Goal: Find specific fact: Find specific fact

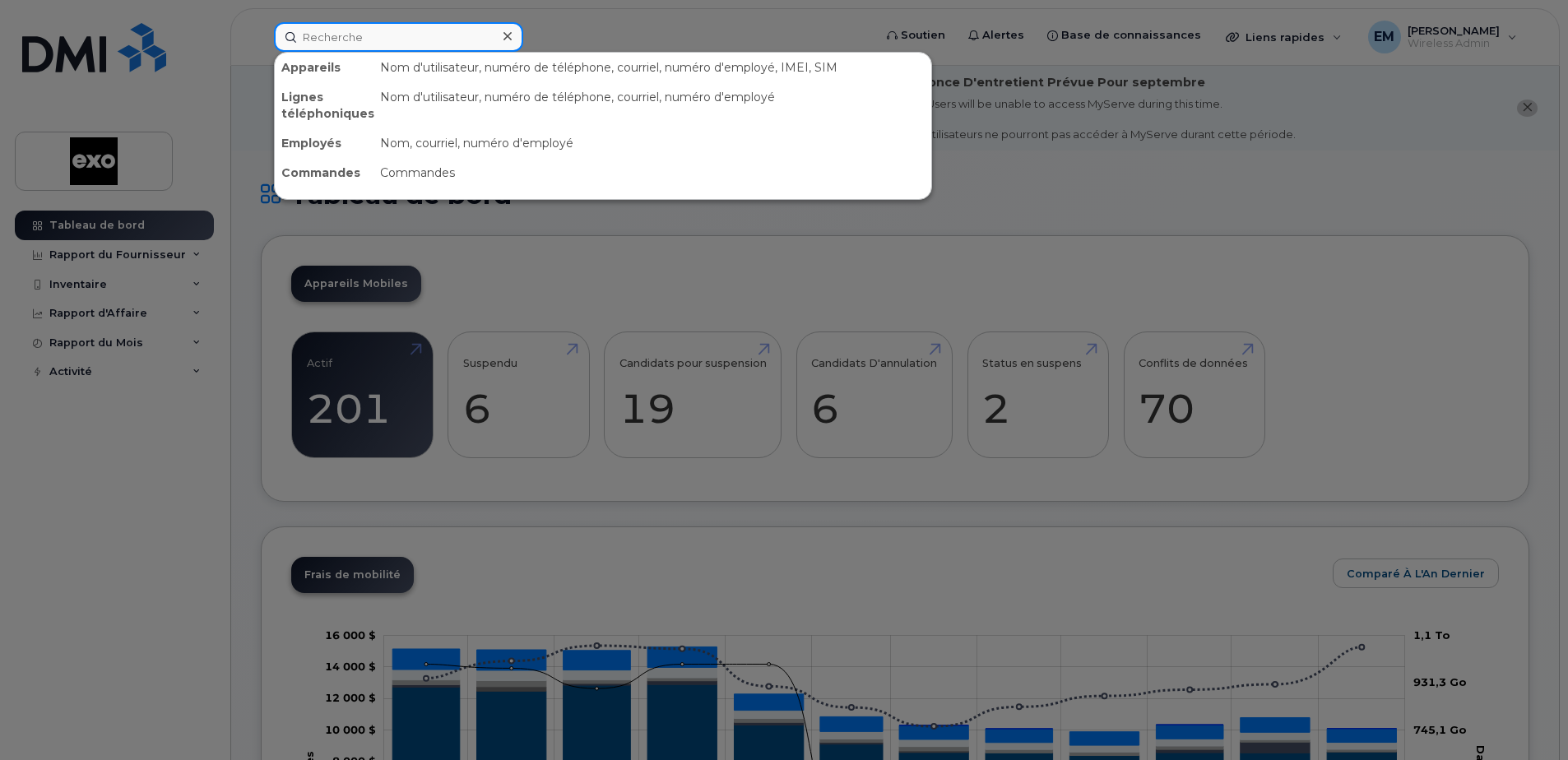
paste input "[PHONE_NUMBER]"
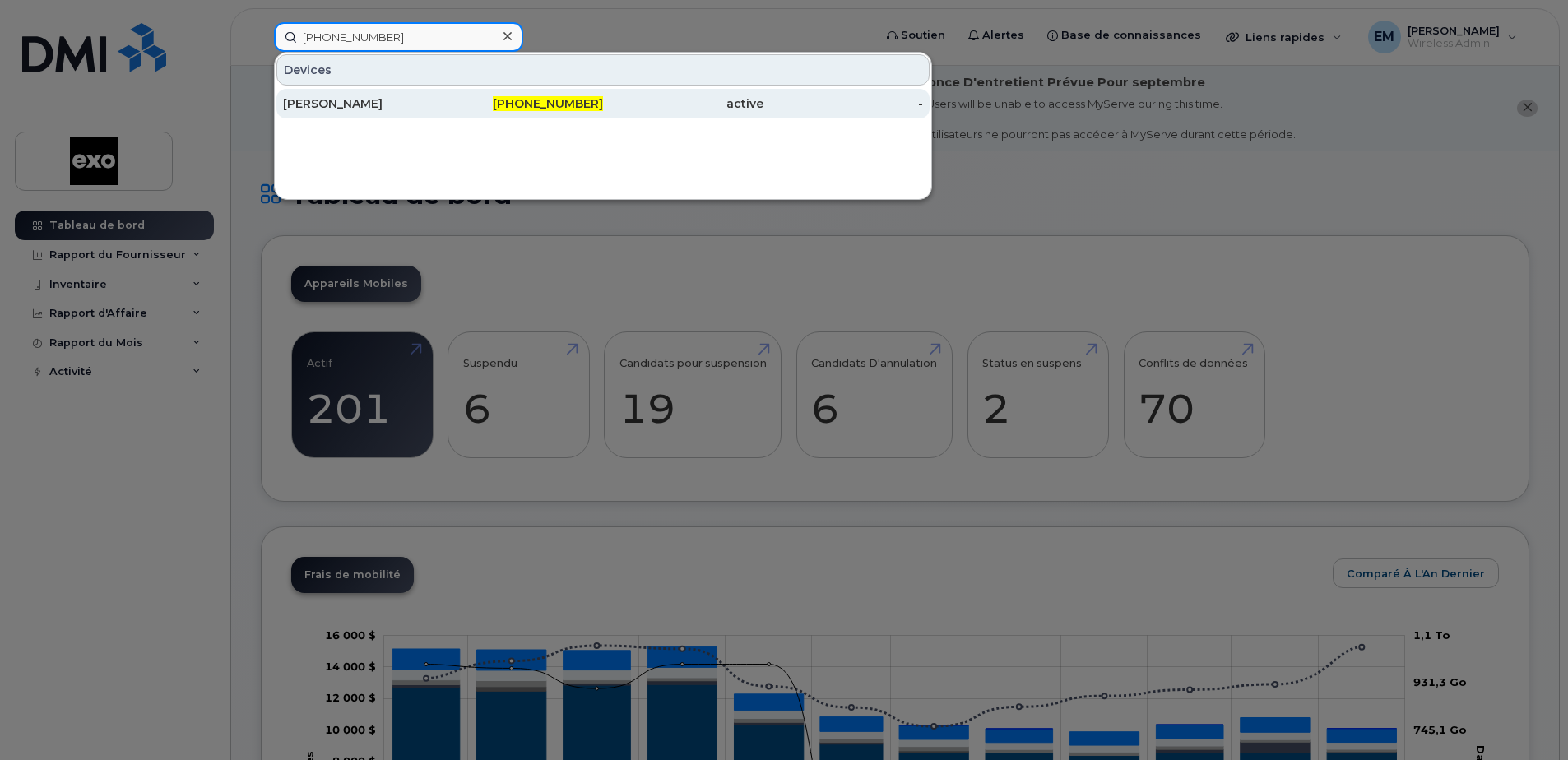
type input "[PHONE_NUMBER]"
click at [367, 104] on div "[PERSON_NAME]" at bounding box center [363, 103] width 160 height 16
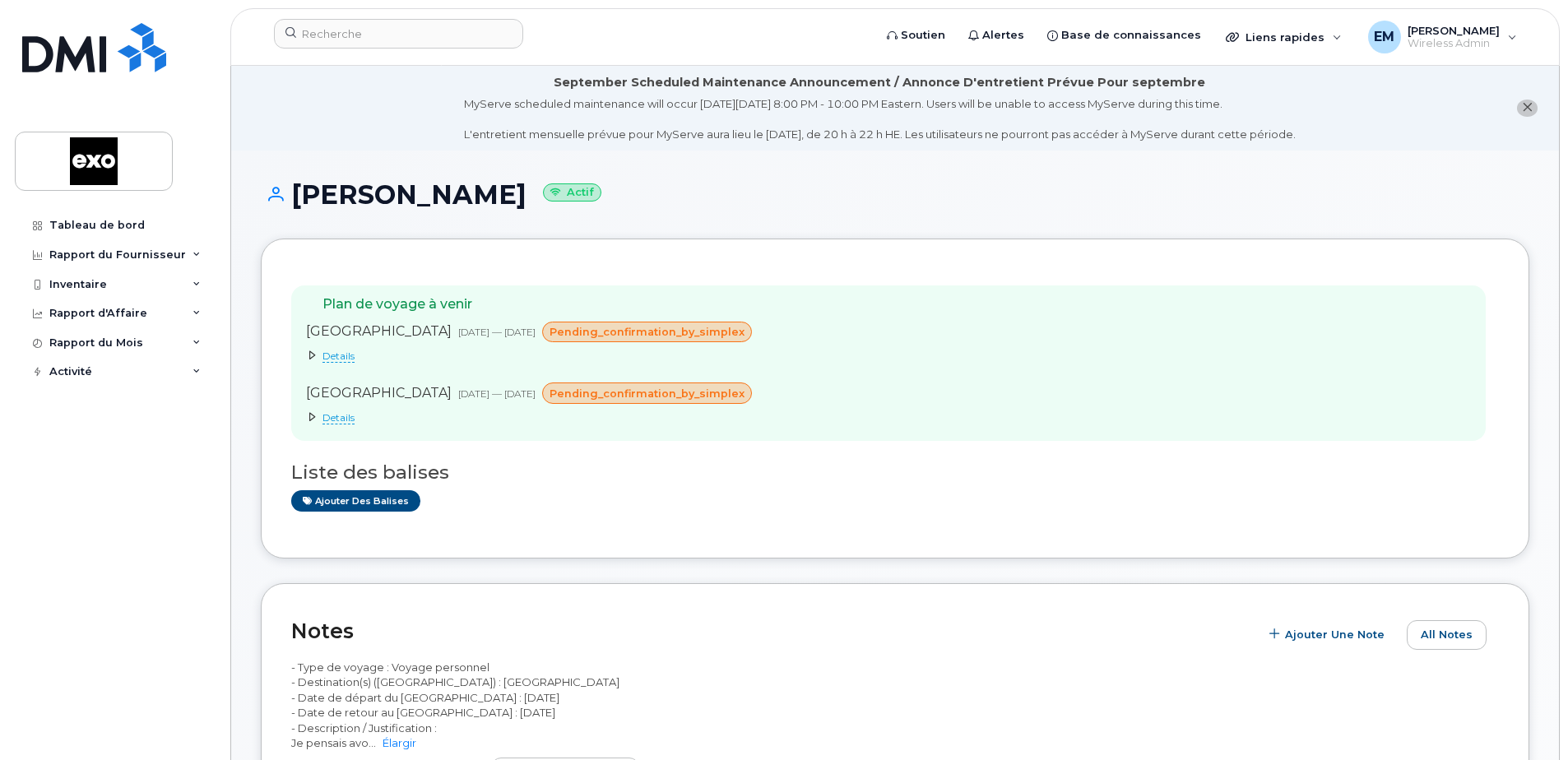
click at [671, 330] on span "pending_confirmation_by_simplex" at bounding box center [647, 332] width 195 height 15
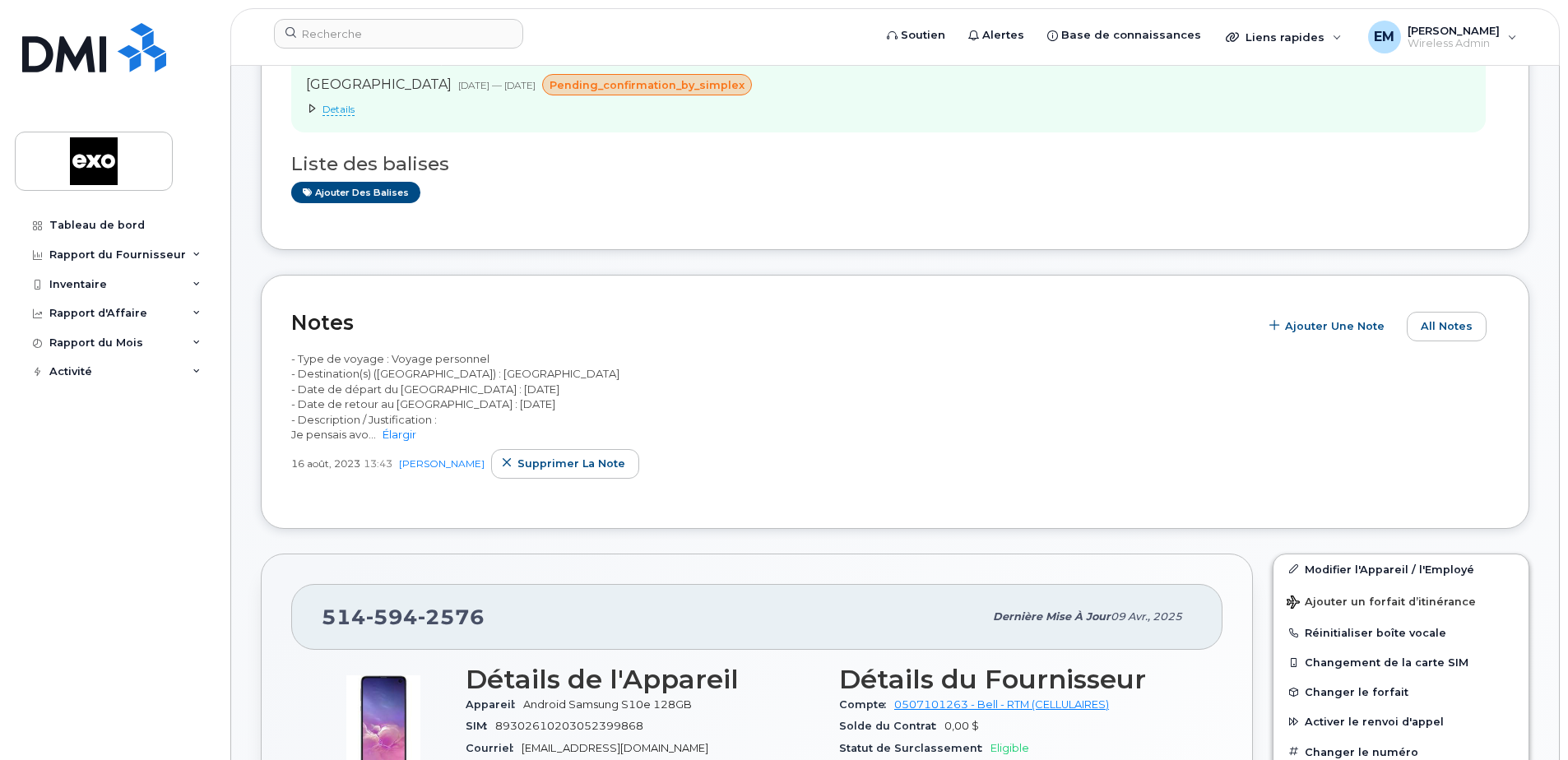
scroll to position [329, 0]
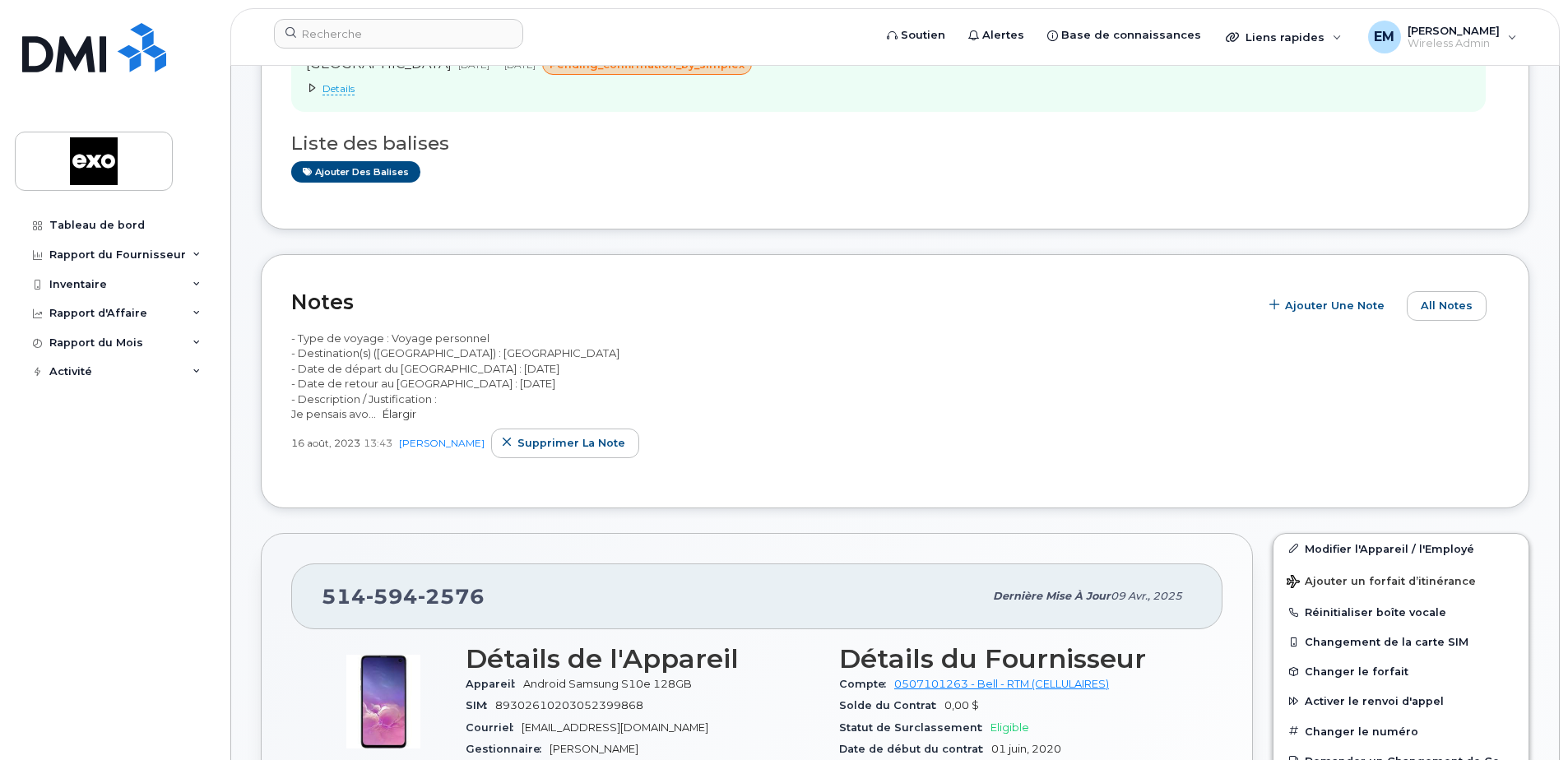
click at [398, 414] on link "Élargir" at bounding box center [399, 414] width 33 height 13
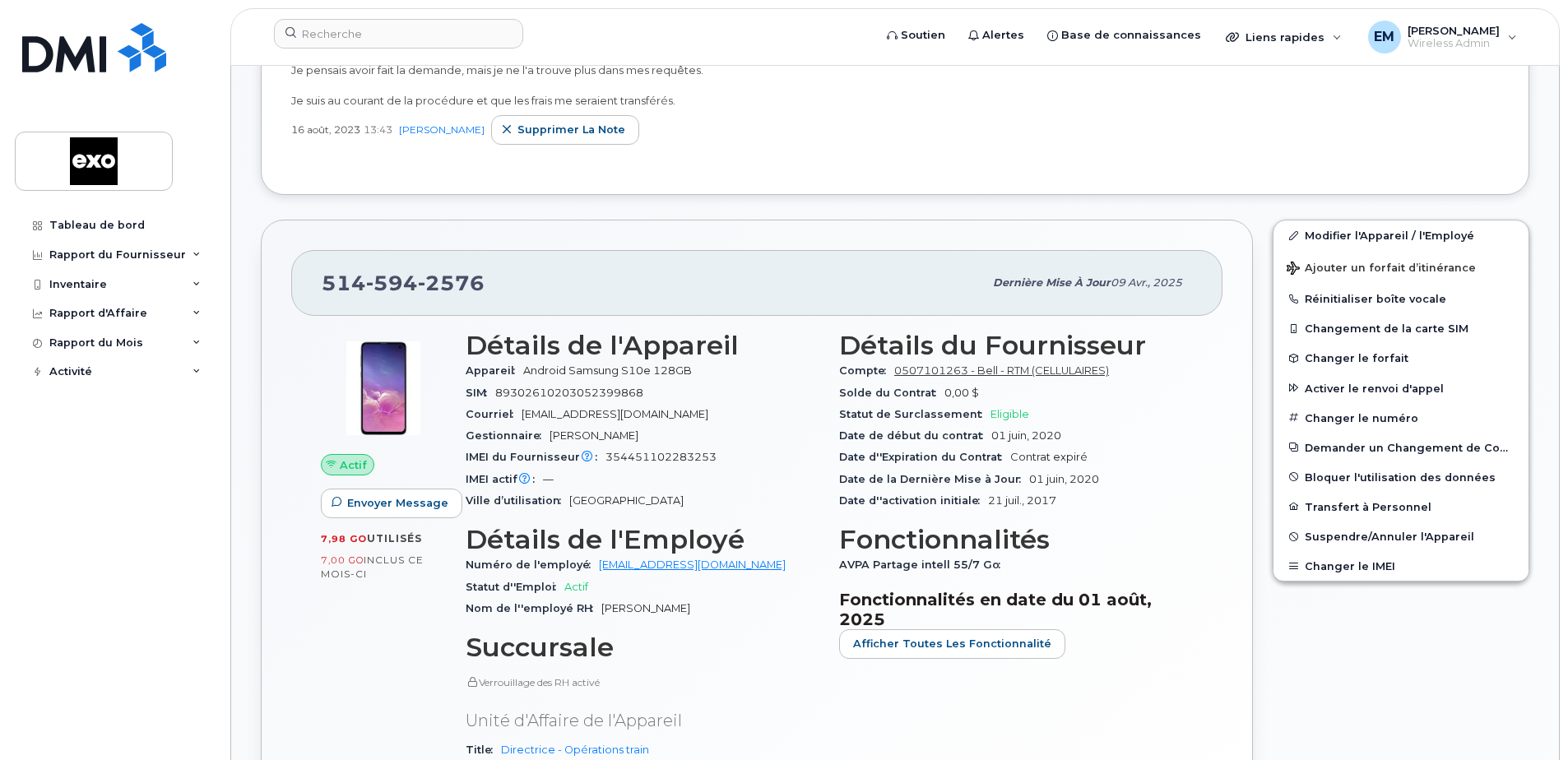
scroll to position [658, 0]
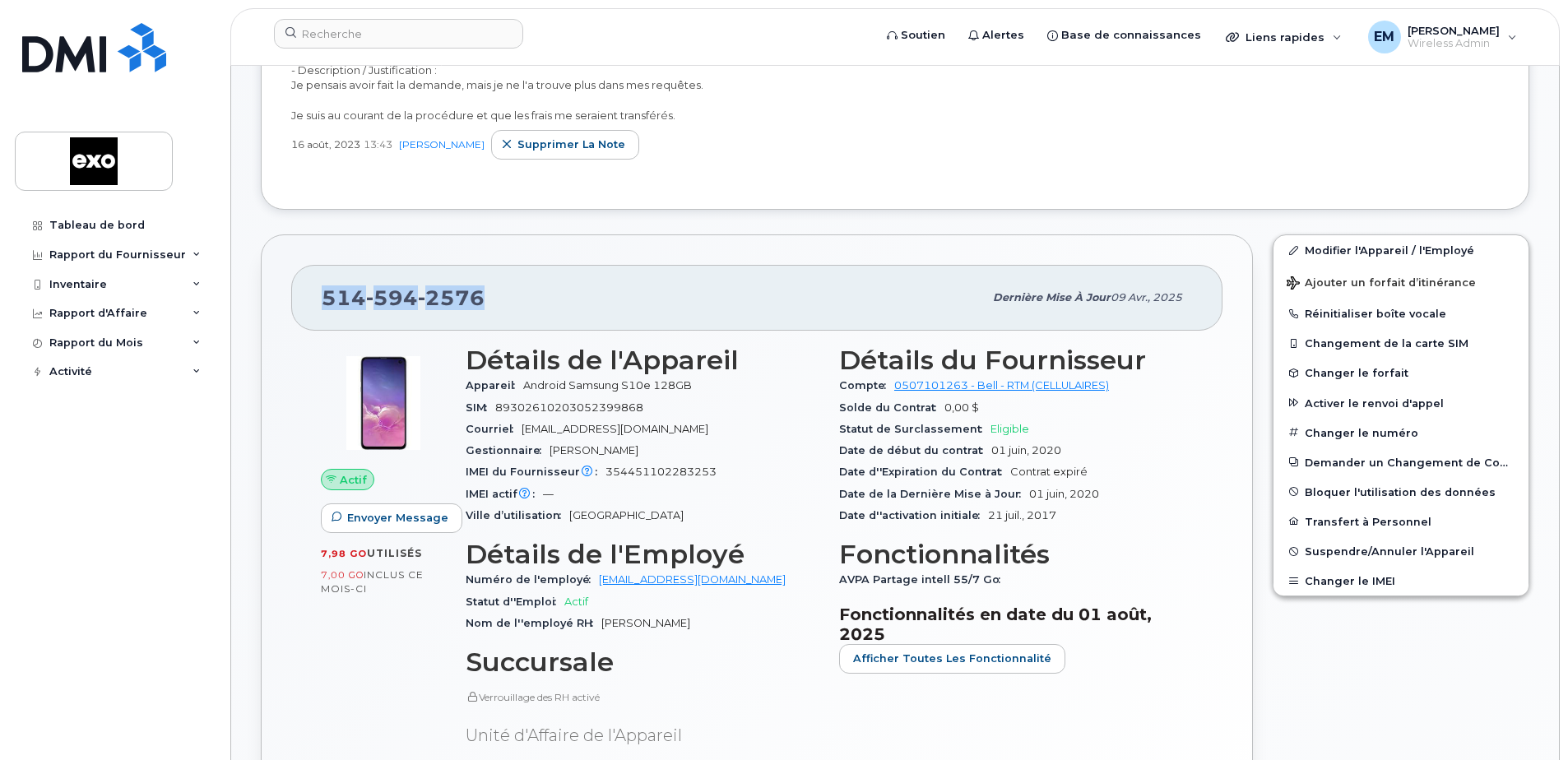
drag, startPoint x: 485, startPoint y: 296, endPoint x: 303, endPoint y: 301, distance: 182.1
click at [303, 301] on div "514 594 2576 Dernière mise à jour 09 avr., 2025" at bounding box center [756, 298] width 931 height 66
copy span "514 594 2576"
click at [592, 289] on div "514 594 2576" at bounding box center [651, 298] width 661 height 34
